Goal: Transaction & Acquisition: Purchase product/service

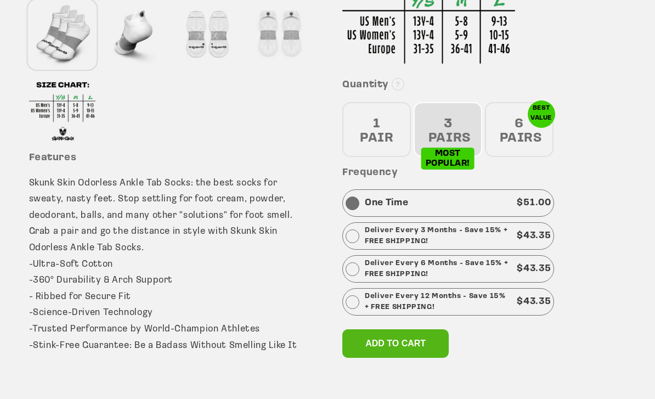
scroll to position [400, 0]
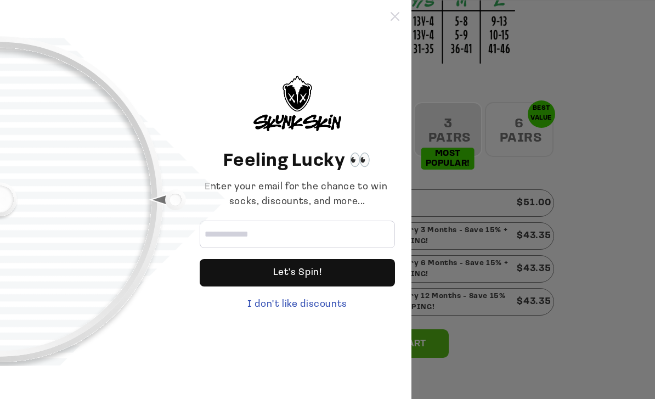
click at [395, 18] on icon at bounding box center [395, 16] width 9 height 9
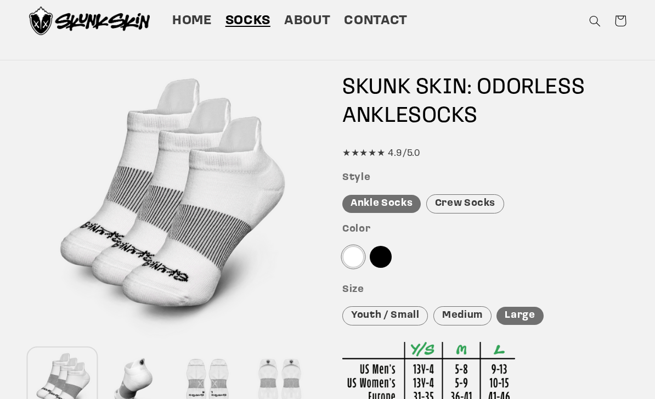
scroll to position [0, 0]
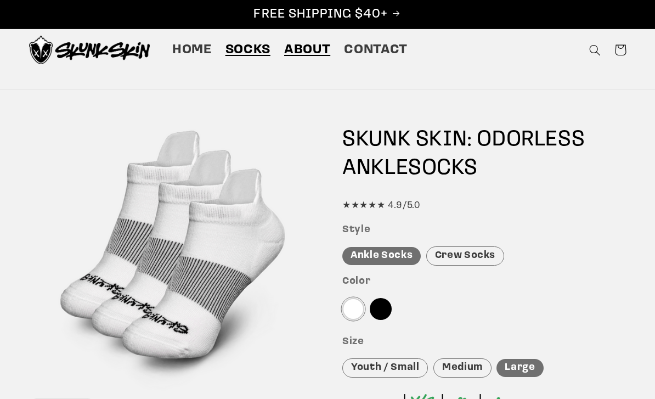
click at [316, 48] on span "About" at bounding box center [307, 50] width 46 height 17
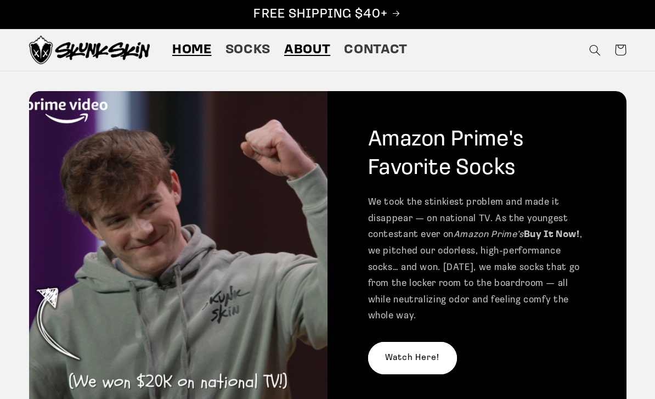
click at [195, 54] on span "Home" at bounding box center [191, 50] width 39 height 17
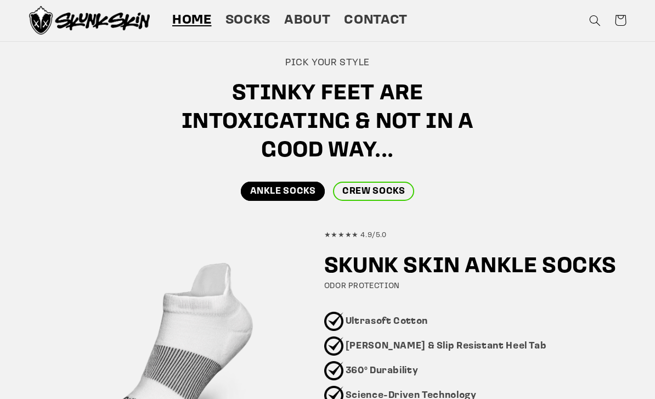
scroll to position [474, 0]
click at [386, 200] on link "CREW SOCKS" at bounding box center [373, 191] width 81 height 19
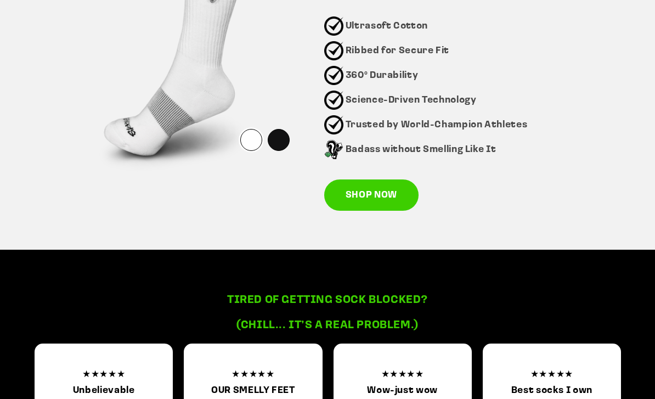
scroll to position [770, 0]
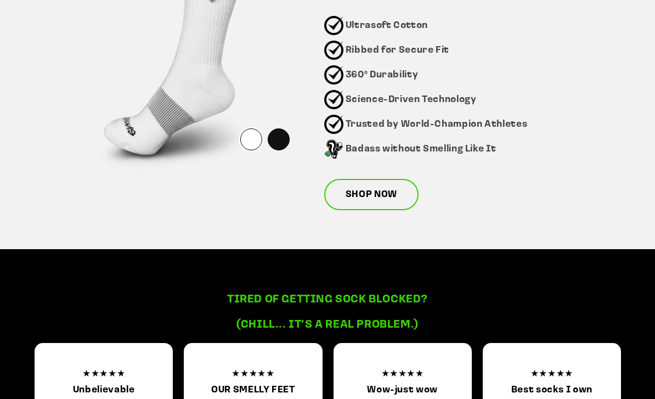
click at [381, 195] on link "SHOP NOW" at bounding box center [371, 195] width 94 height 32
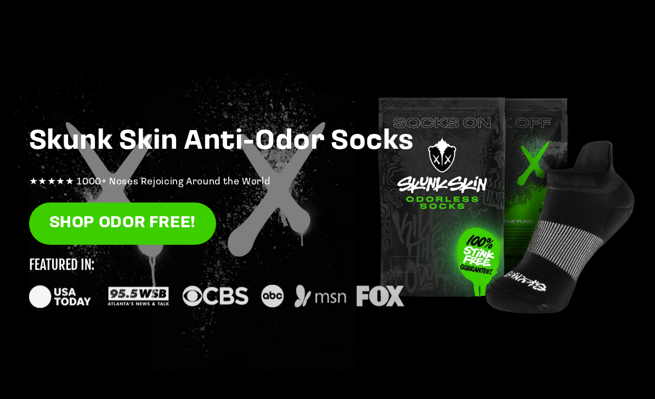
scroll to position [805, 0]
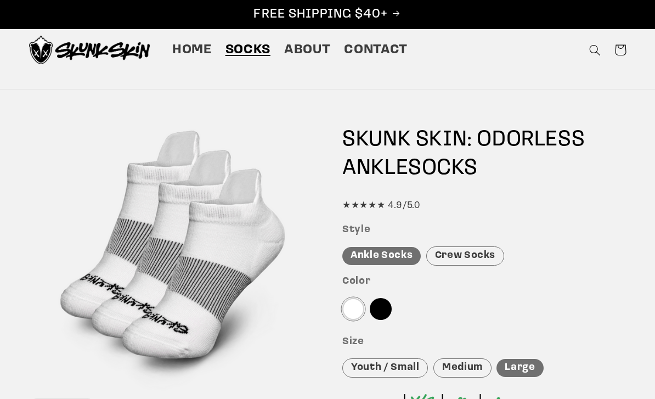
click at [472, 255] on div "Crew Socks" at bounding box center [465, 255] width 78 height 19
